Goal: Check status: Check status

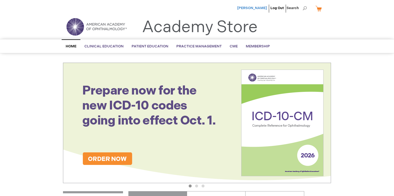
click at [263, 7] on span "[PERSON_NAME]" at bounding box center [252, 8] width 30 height 4
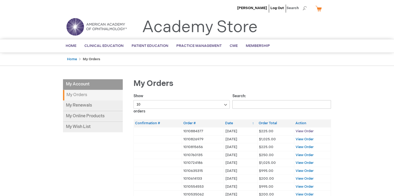
click at [304, 131] on span "View Order" at bounding box center [305, 131] width 18 height 4
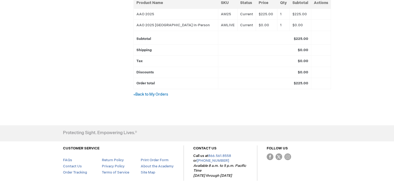
scroll to position [192, 0]
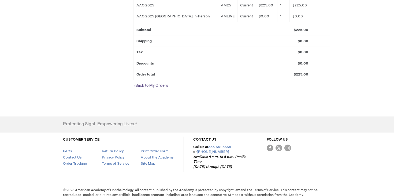
click at [159, 83] on link "« Back to My Orders" at bounding box center [150, 85] width 35 height 5
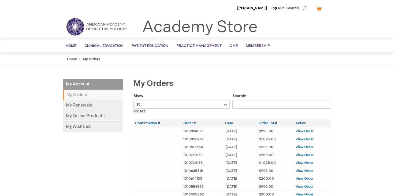
click at [72, 58] on link "Home" at bounding box center [72, 59] width 10 height 4
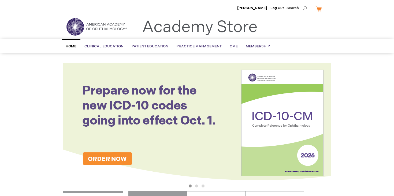
click at [73, 46] on span "Home" at bounding box center [71, 46] width 11 height 4
click at [262, 6] on span "[PERSON_NAME]" at bounding box center [252, 8] width 30 height 4
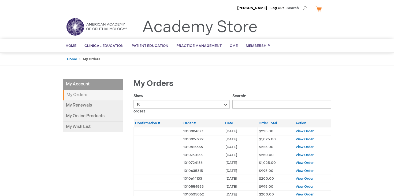
click at [79, 98] on strong "My Orders" at bounding box center [93, 95] width 60 height 10
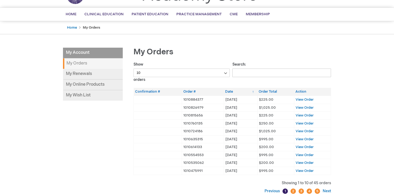
scroll to position [31, 0]
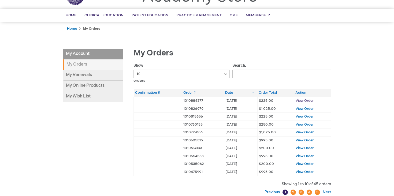
click at [312, 101] on span "View Order" at bounding box center [305, 101] width 18 height 4
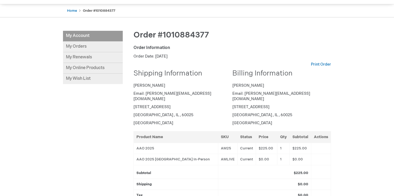
scroll to position [49, 0]
click at [320, 64] on link "Print Order" at bounding box center [321, 63] width 20 height 5
